Goal: Task Accomplishment & Management: Manage account settings

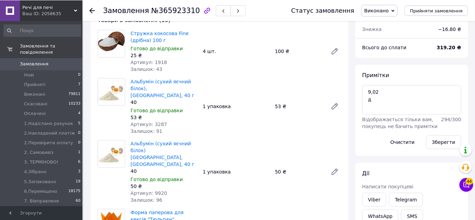
scroll to position [17, 0]
drag, startPoint x: 32, startPoint y: 68, endPoint x: 41, endPoint y: 67, distance: 9.3
click at [32, 72] on span "Нові" at bounding box center [29, 75] width 10 height 6
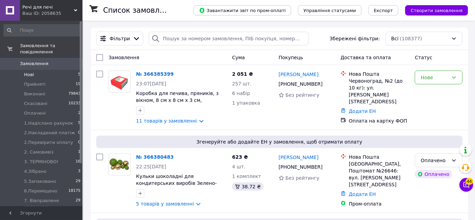
click at [31, 72] on span "Нові" at bounding box center [29, 75] width 10 height 6
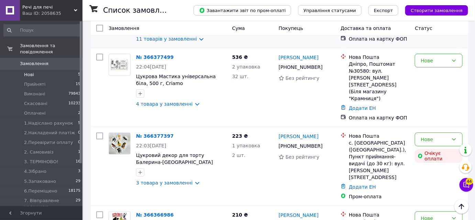
scroll to position [26, 0]
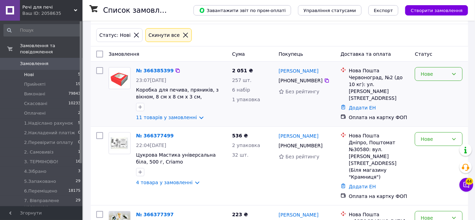
click at [448, 71] on div "Нове" at bounding box center [435, 74] width 28 height 8
click at [441, 87] on li "Прийнято" at bounding box center [439, 88] width 47 height 12
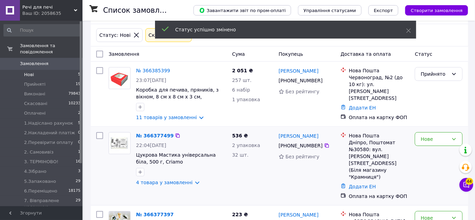
scroll to position [52, 0]
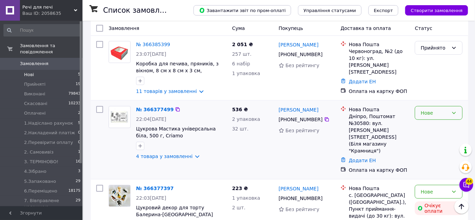
click at [440, 111] on div "Нове" at bounding box center [435, 113] width 28 height 8
click at [435, 126] on li "Прийнято" at bounding box center [439, 127] width 47 height 12
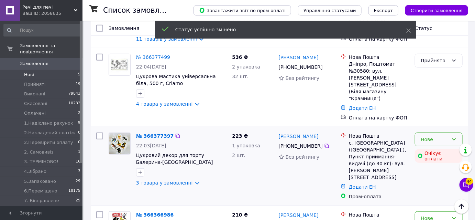
click at [430, 136] on div "Нове" at bounding box center [435, 140] width 28 height 8
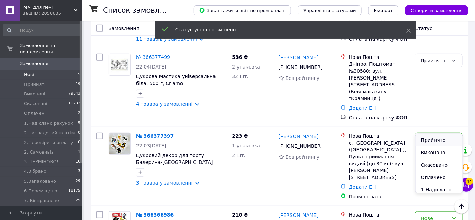
click at [432, 138] on li "Прийнято" at bounding box center [439, 140] width 47 height 12
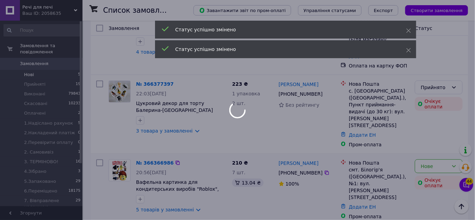
scroll to position [182, 0]
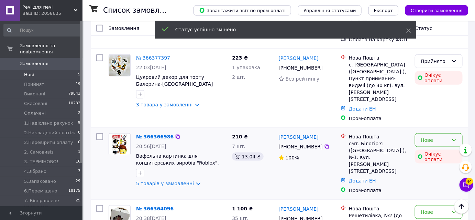
click at [437, 136] on div "Нове" at bounding box center [435, 140] width 28 height 8
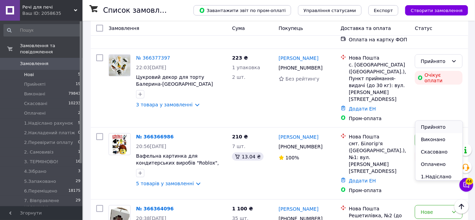
click at [431, 127] on li "Прийнято" at bounding box center [439, 127] width 47 height 12
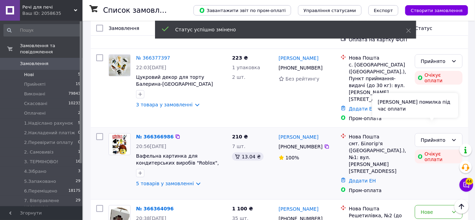
scroll to position [199, 0]
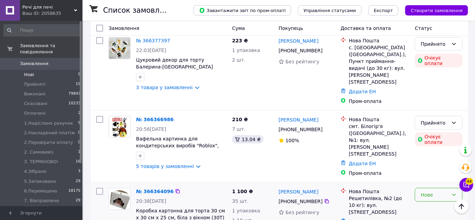
click at [435, 191] on div "Нове" at bounding box center [435, 195] width 28 height 8
click at [423, 185] on div "Нове" at bounding box center [438, 214] width 53 height 59
click at [433, 191] on div "Нове" at bounding box center [435, 195] width 28 height 8
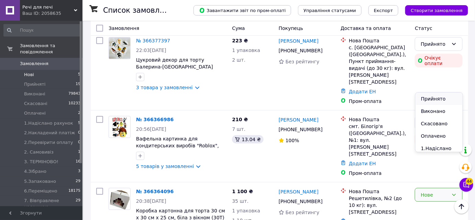
click at [441, 100] on li "Прийнято" at bounding box center [439, 99] width 47 height 12
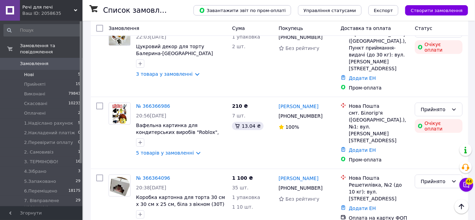
scroll to position [0, 0]
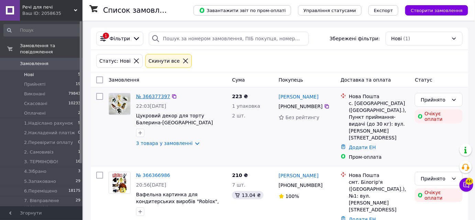
click at [153, 95] on link "№ 366377397" at bounding box center [153, 97] width 34 height 6
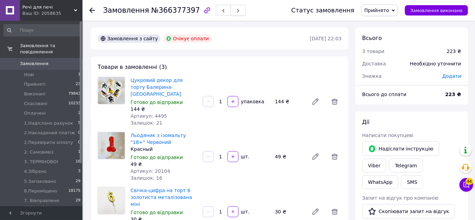
click at [231, 14] on button "button" at bounding box center [238, 10] width 15 height 11
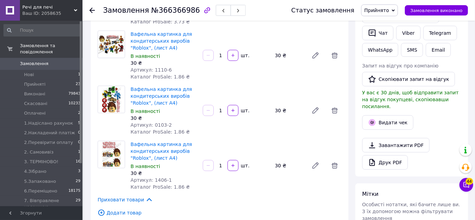
scroll to position [78, 0]
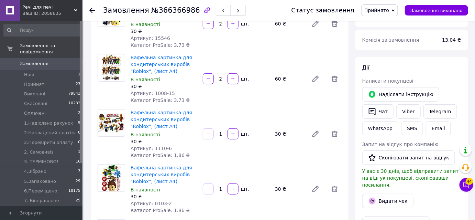
click at [232, 8] on button "button" at bounding box center [238, 10] width 15 height 11
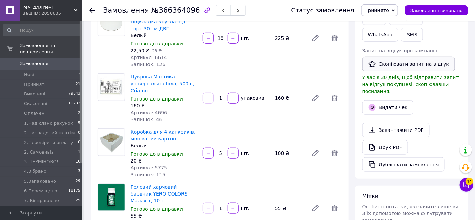
scroll to position [104, 0]
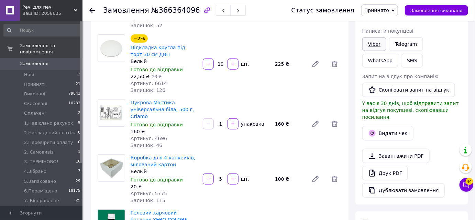
click at [378, 41] on link "Viber" at bounding box center [374, 44] width 24 height 14
click at [231, 12] on button "button" at bounding box center [238, 10] width 15 height 11
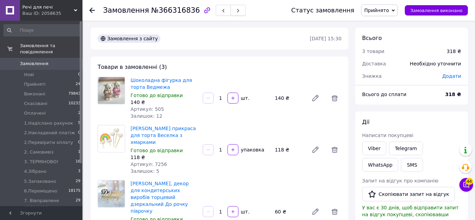
click at [236, 11] on icon "button" at bounding box center [238, 11] width 4 height 4
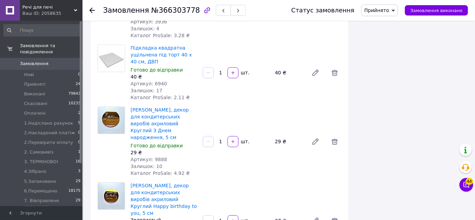
scroll to position [625, 0]
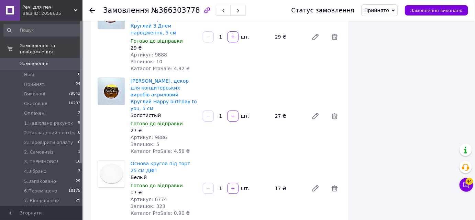
click at [231, 8] on button "button" at bounding box center [238, 10] width 15 height 11
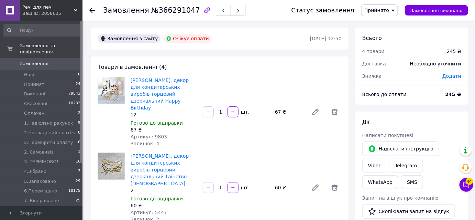
scroll to position [78, 0]
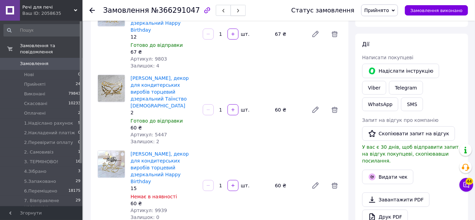
drag, startPoint x: 232, startPoint y: 11, endPoint x: 251, endPoint y: 40, distance: 34.2
click at [232, 11] on button "button" at bounding box center [238, 10] width 15 height 11
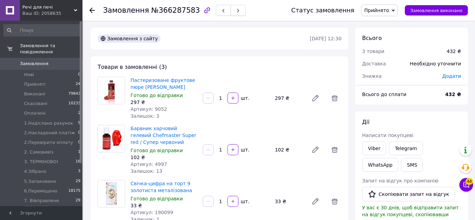
click at [234, 11] on button "button" at bounding box center [238, 10] width 15 height 11
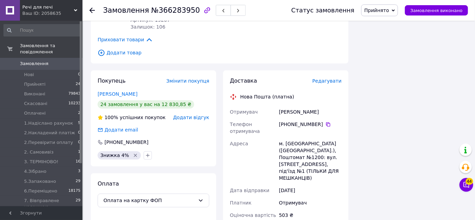
scroll to position [521, 0]
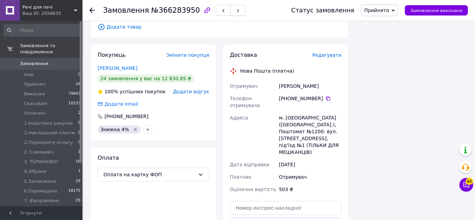
click at [231, 9] on button "button" at bounding box center [238, 10] width 15 height 11
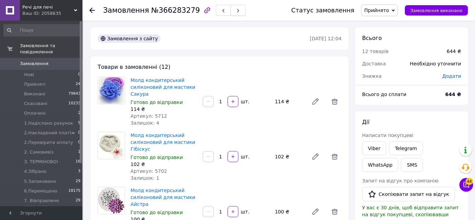
click at [236, 9] on icon "button" at bounding box center [238, 11] width 4 height 4
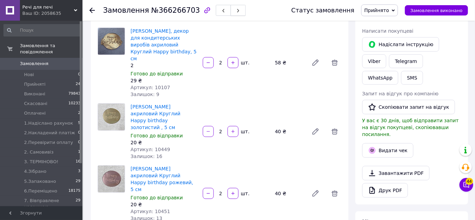
click at [231, 6] on button "button" at bounding box center [238, 10] width 15 height 11
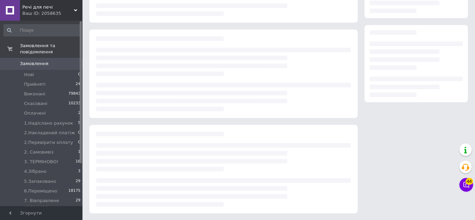
scroll to position [104, 0]
